Goal: Find specific fact: Find contact information

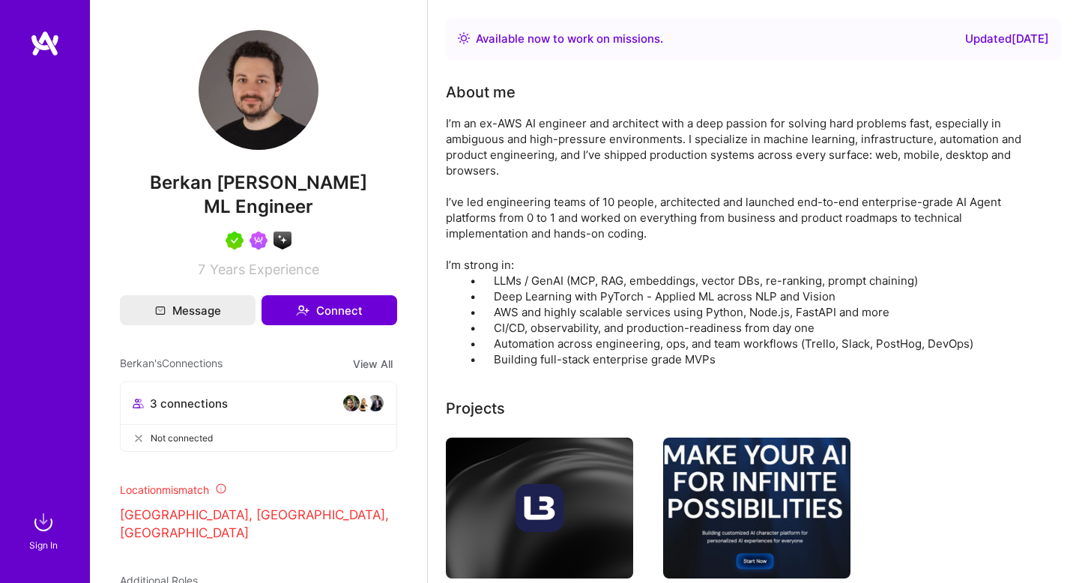
click at [43, 530] on img at bounding box center [43, 522] width 30 height 30
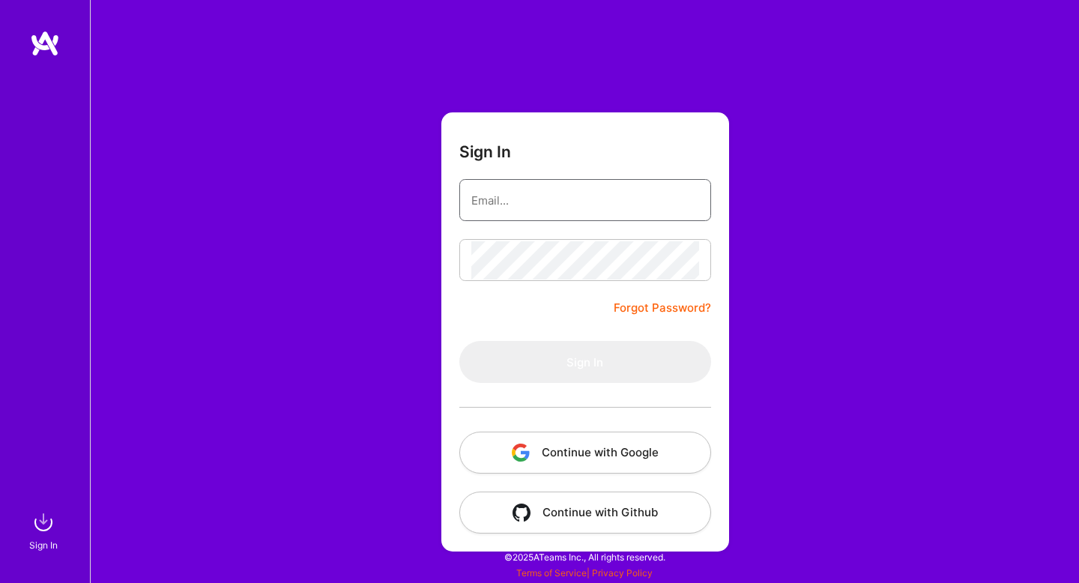
type input "[PERSON_NAME][EMAIL_ADDRESS][DOMAIN_NAME]"
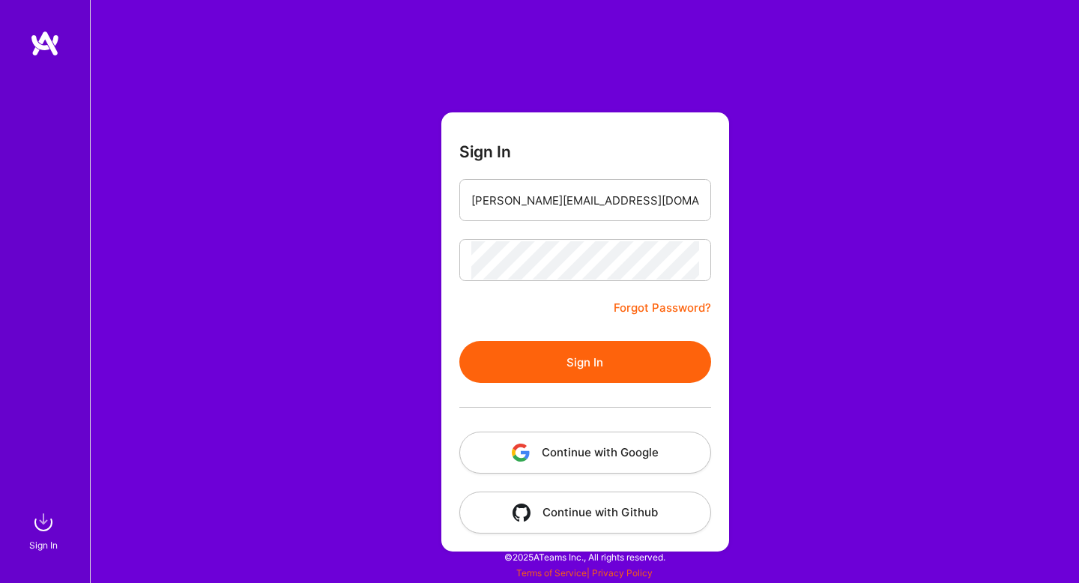
click at [582, 375] on button "Sign In" at bounding box center [585, 362] width 252 height 42
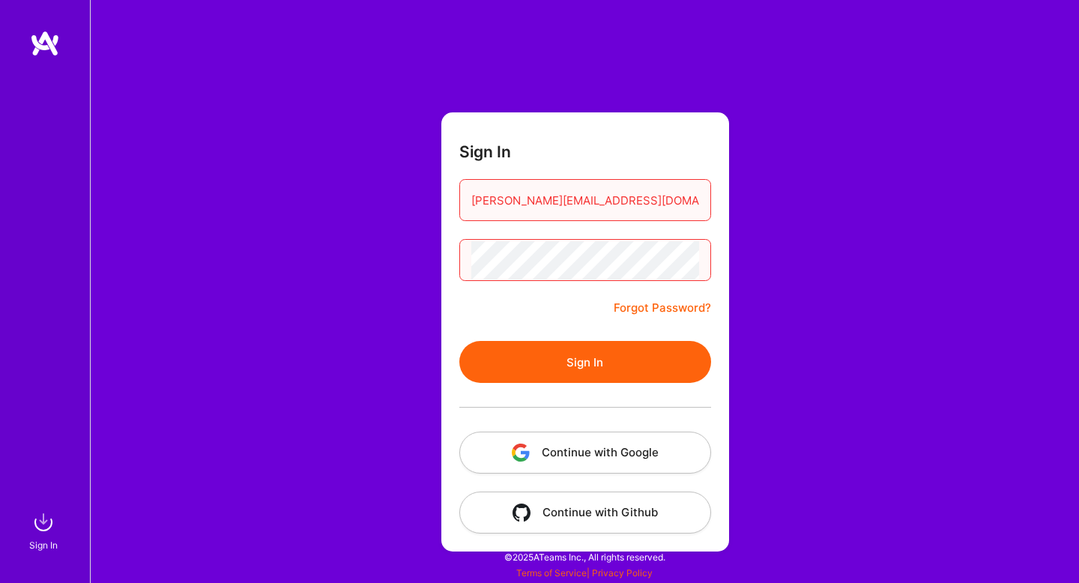
click at [564, 461] on button "Continue with Google" at bounding box center [585, 453] width 252 height 42
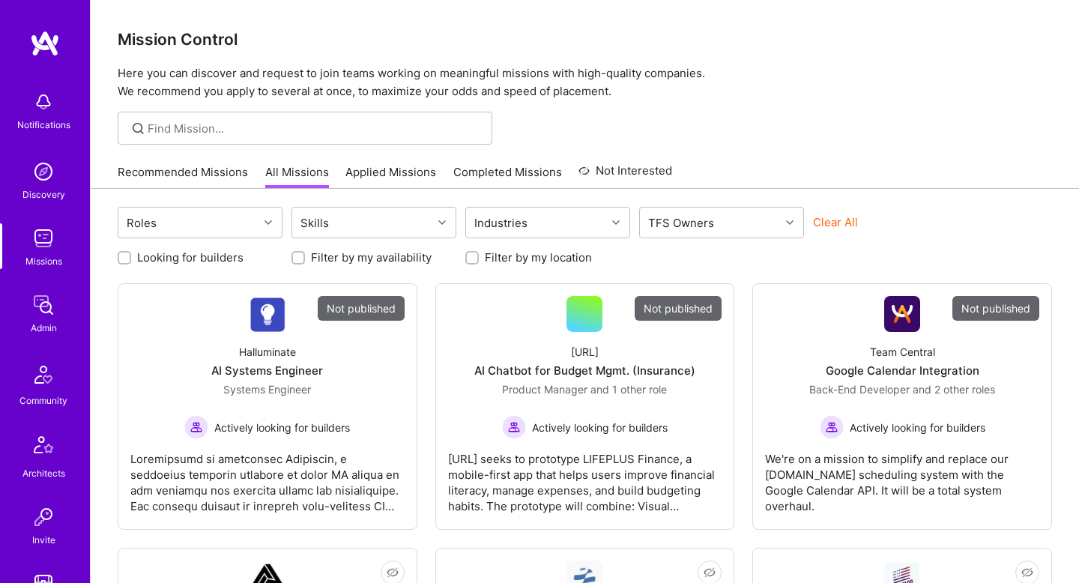
scroll to position [373, 0]
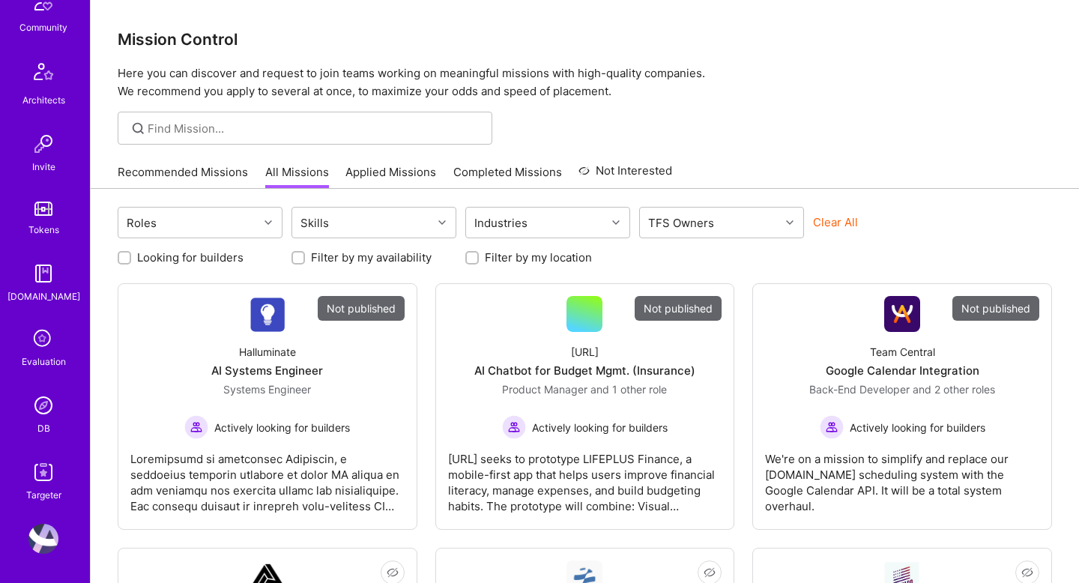
click at [44, 402] on img at bounding box center [43, 405] width 30 height 30
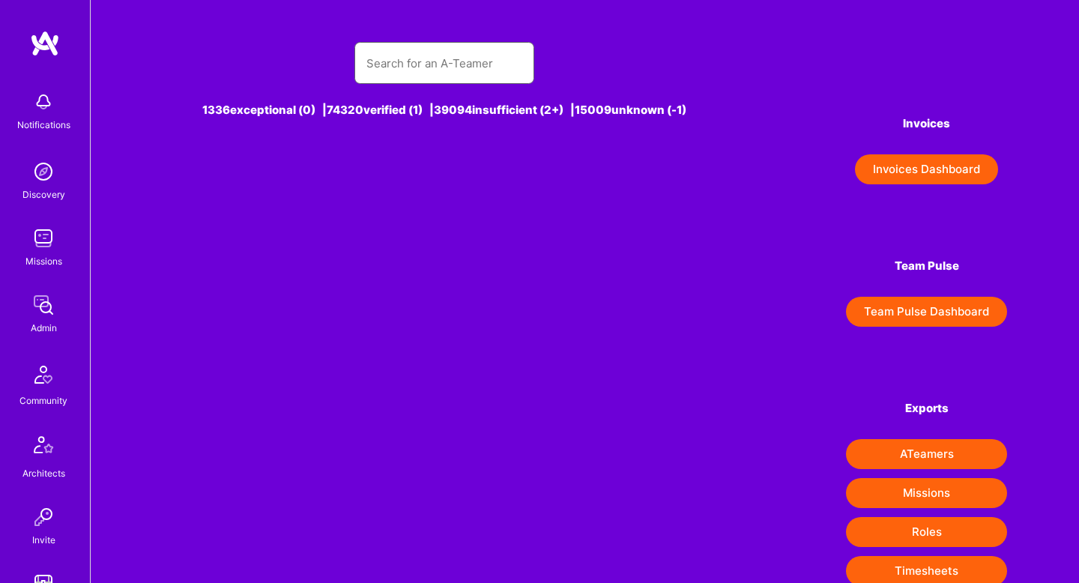
click at [388, 64] on input "text" at bounding box center [444, 63] width 156 height 38
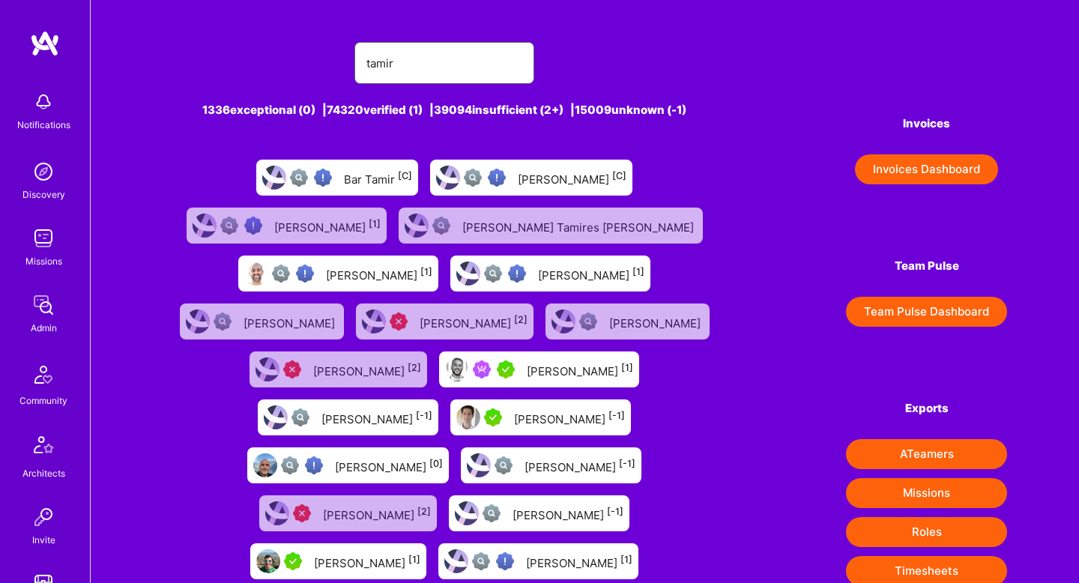
type input "tamir"
click at [460, 179] on img at bounding box center [448, 178] width 24 height 24
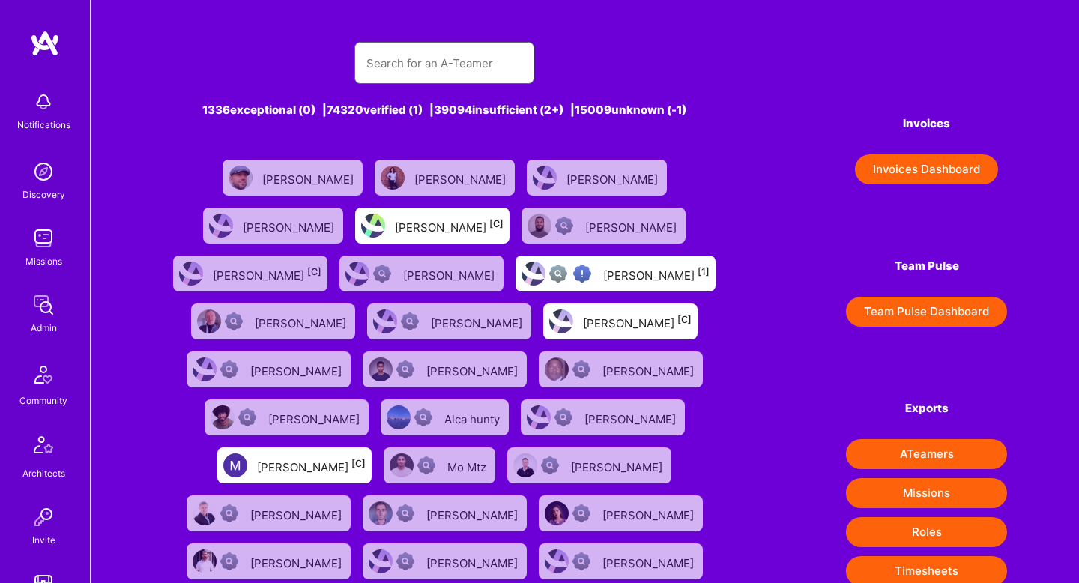
click at [480, 58] on input "text" at bounding box center [444, 63] width 156 height 38
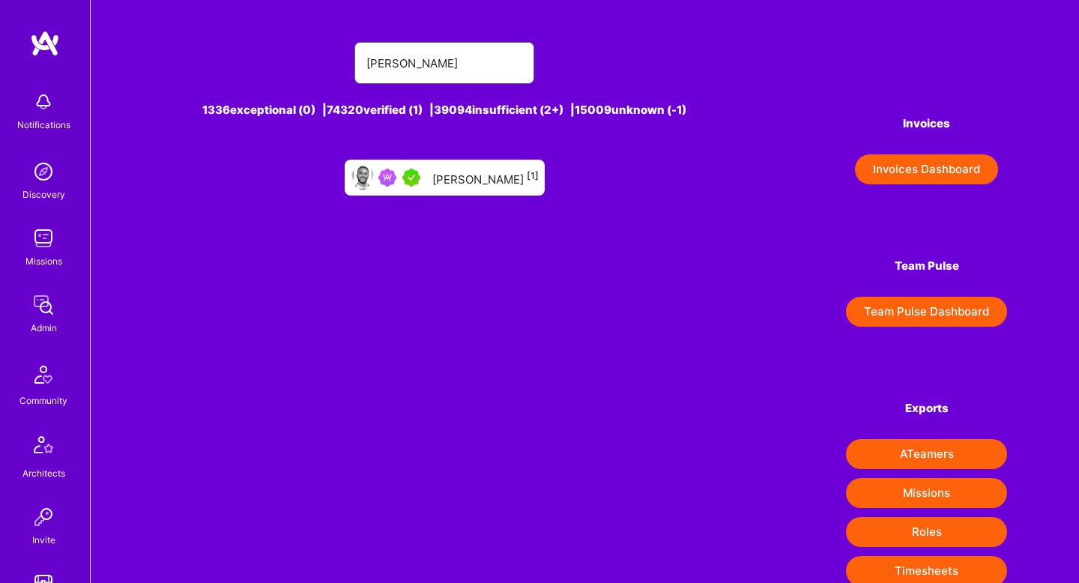
type input "[PERSON_NAME]"
click at [482, 170] on div "[PERSON_NAME] [1]" at bounding box center [485, 177] width 106 height 19
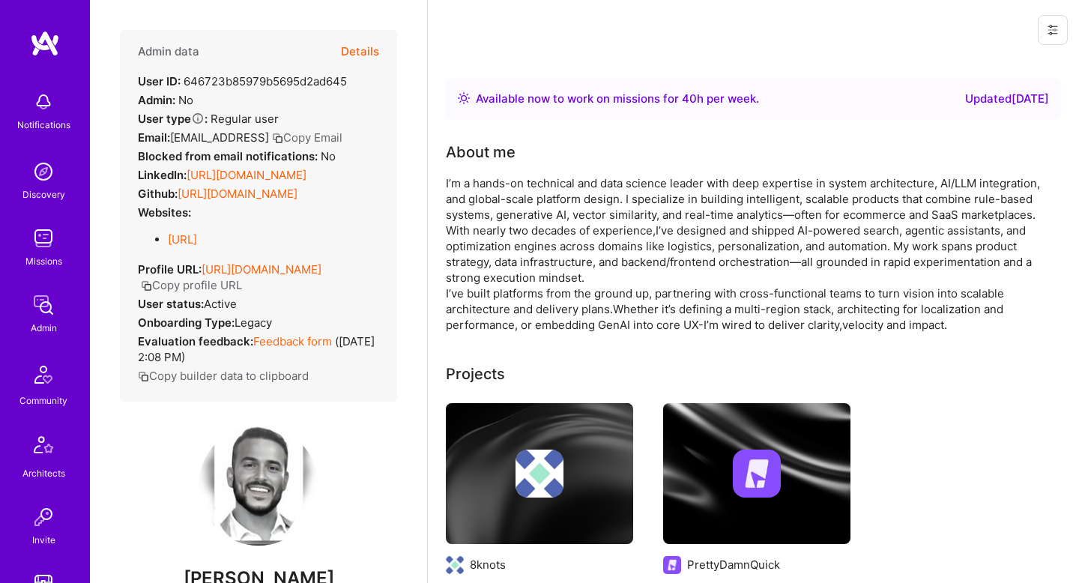
click at [313, 133] on button "Copy Email" at bounding box center [307, 138] width 70 height 16
